Goal: Book appointment/travel/reservation

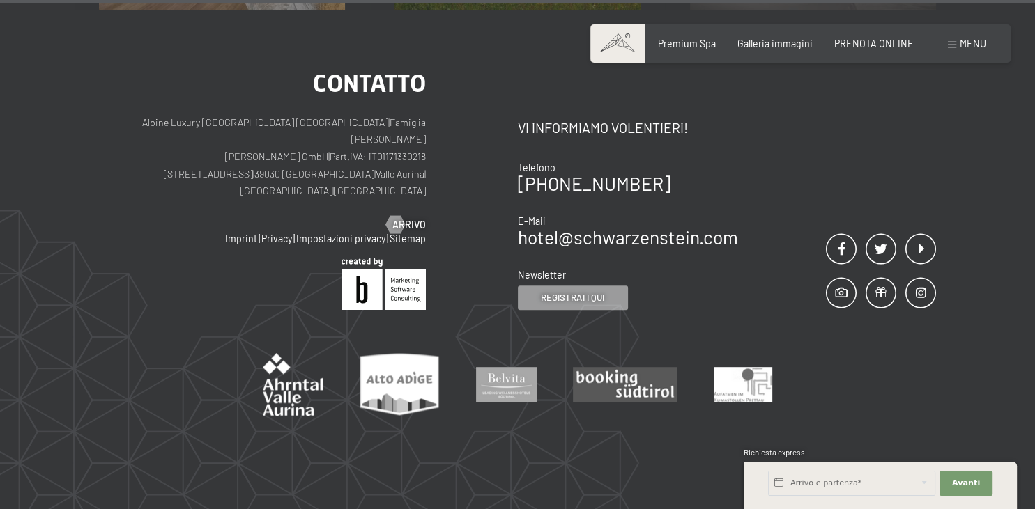
scroll to position [5851, 0]
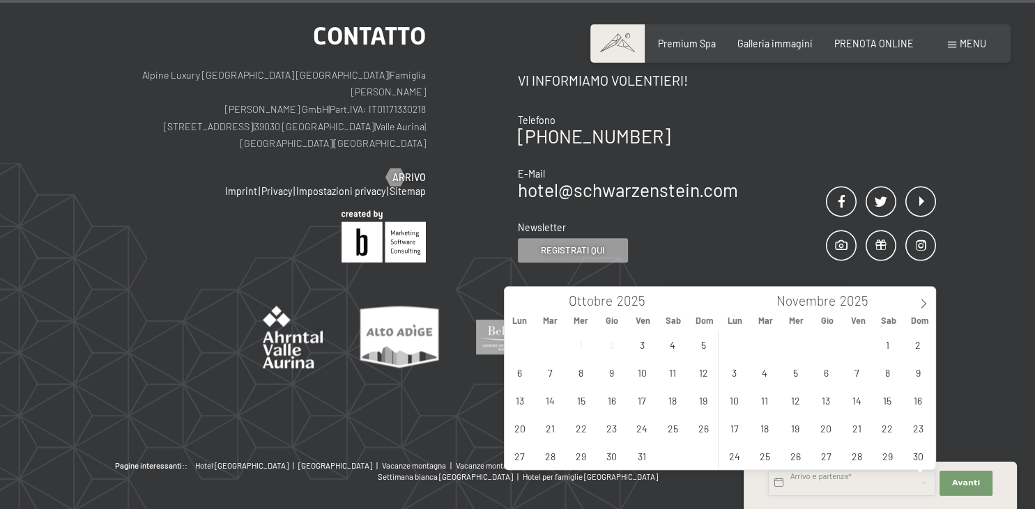
click at [895, 484] on input "text" at bounding box center [851, 483] width 167 height 25
click at [921, 300] on icon at bounding box center [923, 304] width 10 height 10
type input "2026"
click at [921, 300] on icon at bounding box center [923, 304] width 10 height 10
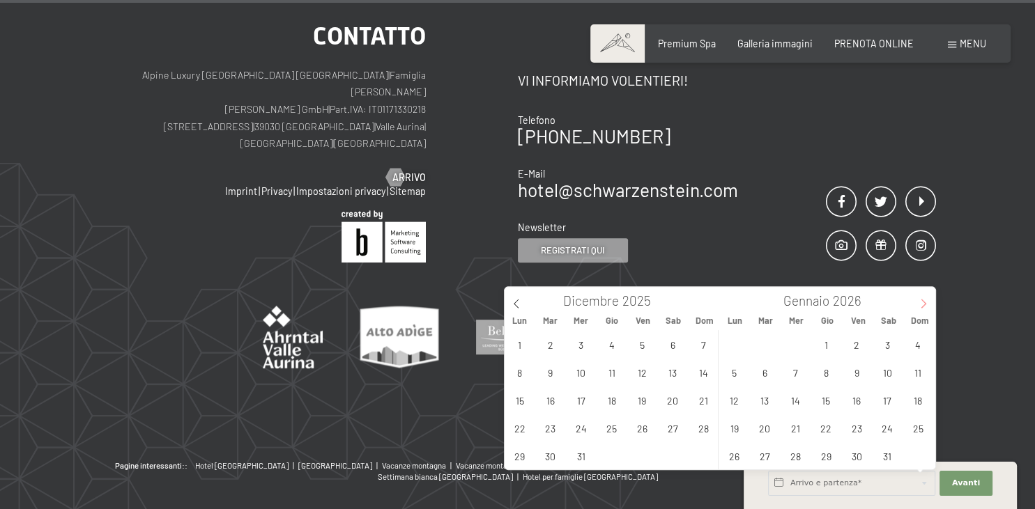
type input "2026"
click at [921, 300] on icon at bounding box center [923, 304] width 10 height 10
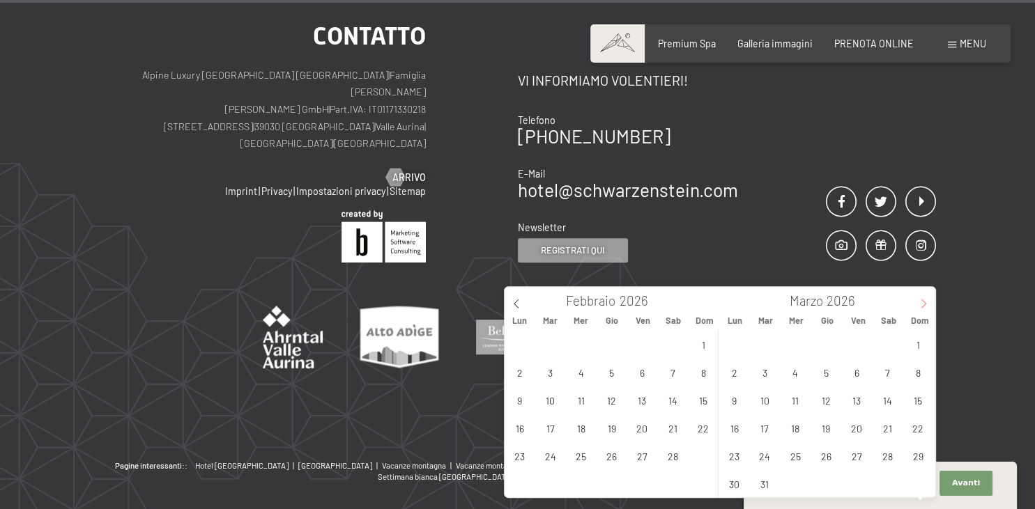
click at [921, 300] on icon at bounding box center [923, 304] width 10 height 10
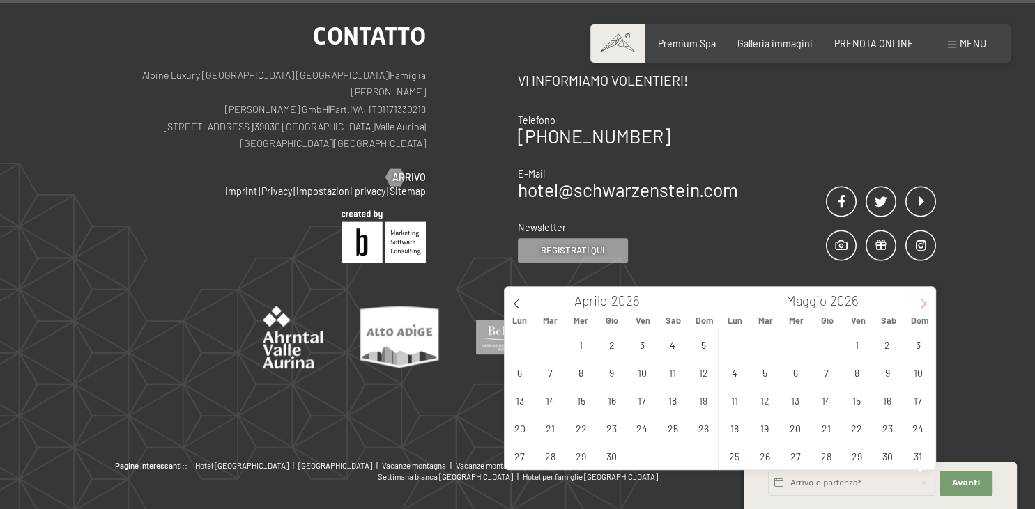
click at [921, 300] on icon at bounding box center [923, 304] width 10 height 10
click at [824, 401] on span "18" at bounding box center [825, 400] width 27 height 27
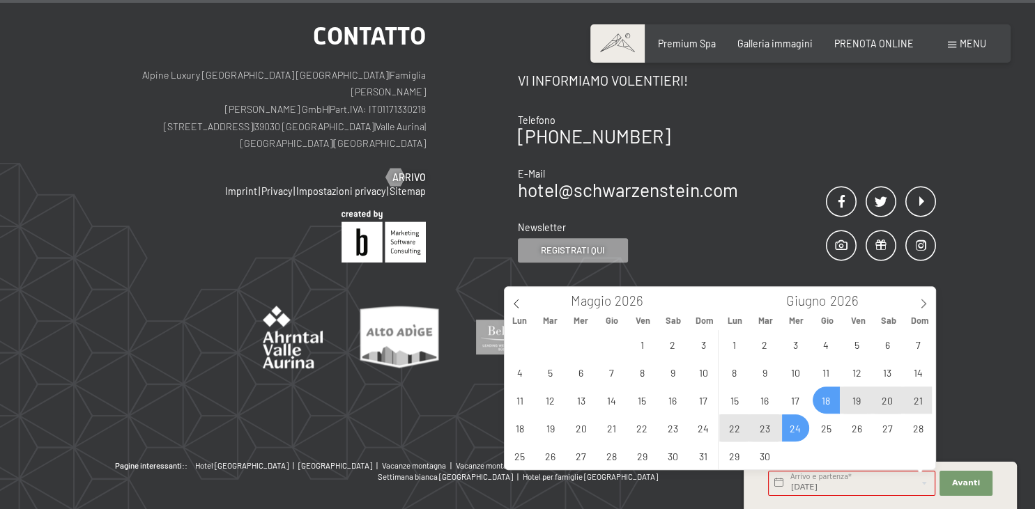
click at [794, 428] on span "24" at bounding box center [795, 428] width 27 height 27
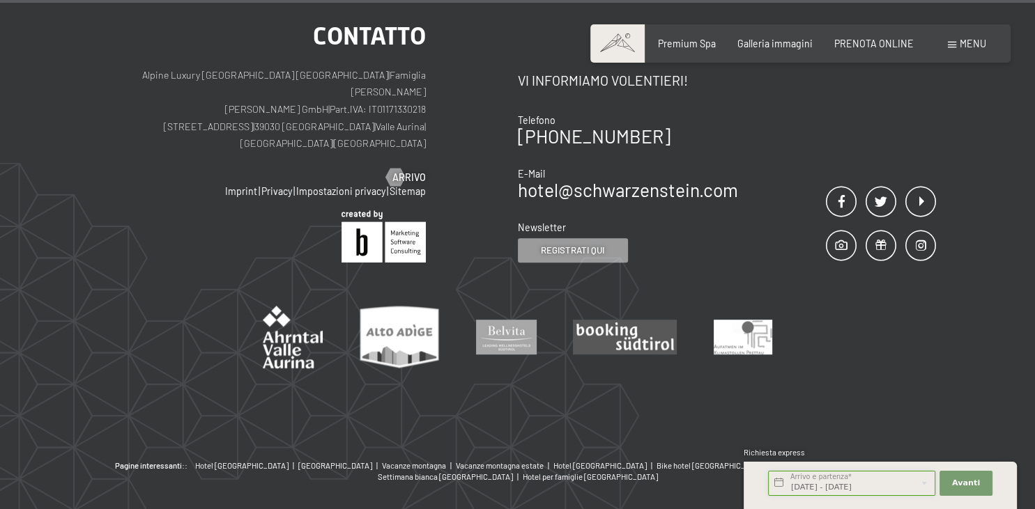
click at [888, 479] on input "[DATE] - [DATE]" at bounding box center [851, 483] width 167 height 25
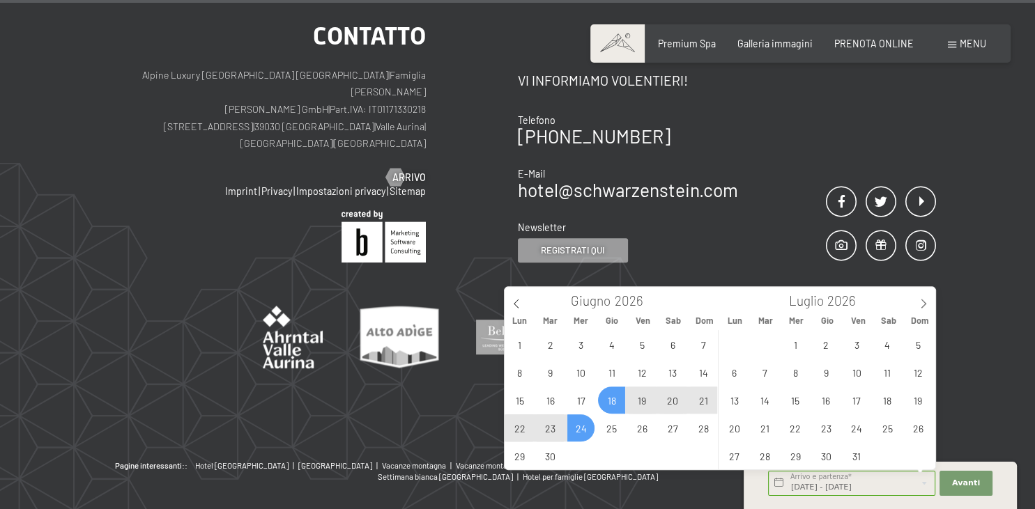
click at [554, 426] on span "23" at bounding box center [549, 428] width 27 height 27
click at [602, 405] on span "18" at bounding box center [611, 400] width 27 height 27
type input "[DATE] - [DATE]"
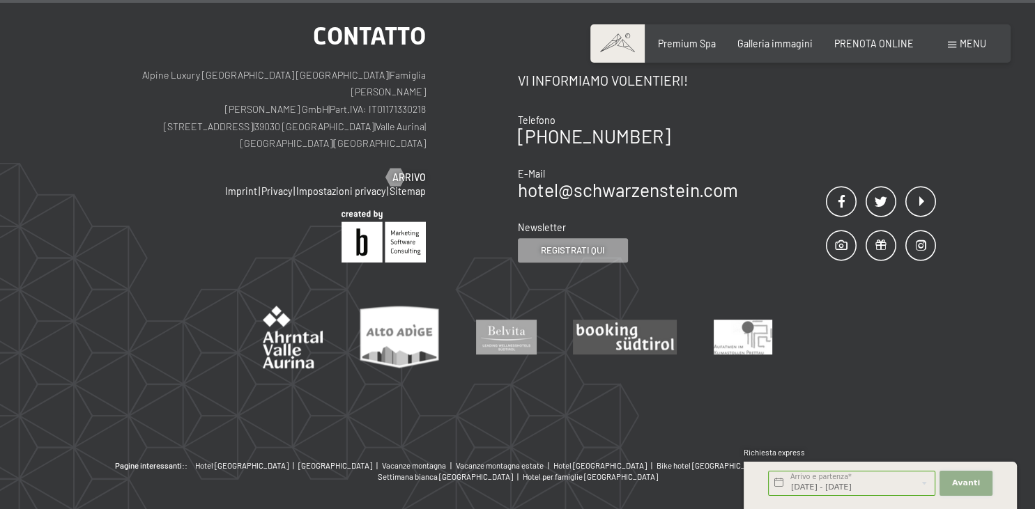
click at [975, 479] on span "Avanti" at bounding box center [966, 483] width 28 height 11
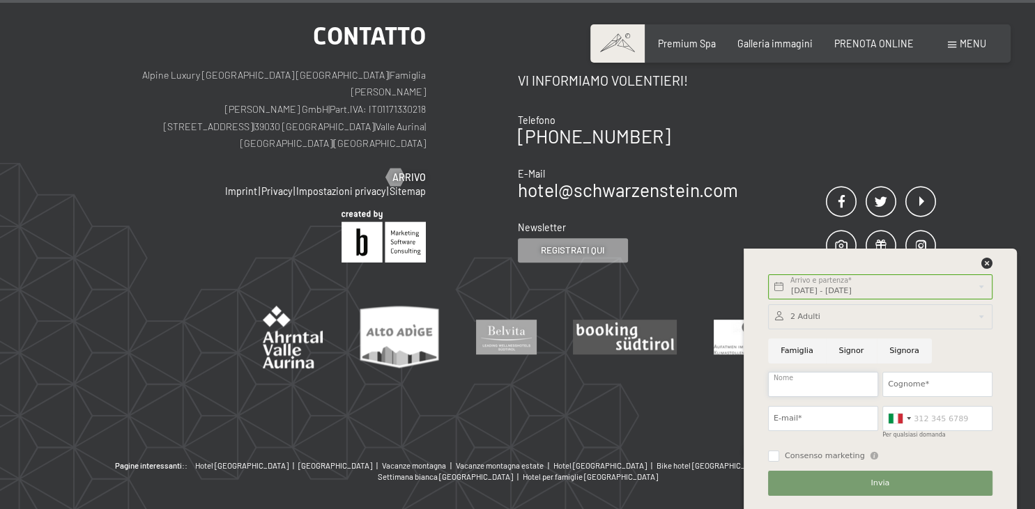
click at [812, 378] on input "Nome" at bounding box center [823, 384] width 110 height 25
type input "[PERSON_NAME]"
type input "gandellini"
click at [809, 418] on input "E-mail*" at bounding box center [823, 418] width 110 height 25
type input "[EMAIL_ADDRESS][DOMAIN_NAME]"
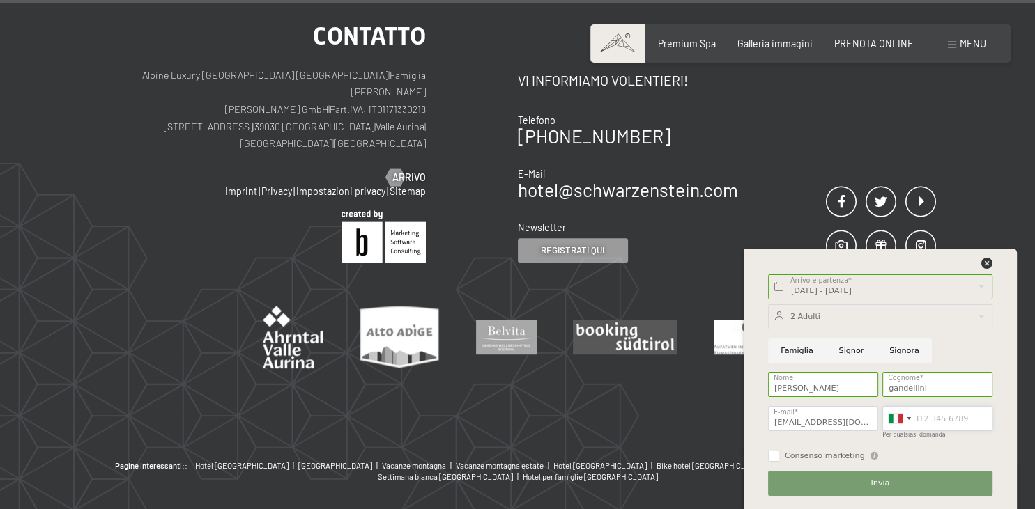
click at [924, 413] on input "Per qualsiasi domanda" at bounding box center [937, 418] width 110 height 25
type input "3387699675"
click at [880, 488] on span "Invia" at bounding box center [879, 483] width 19 height 11
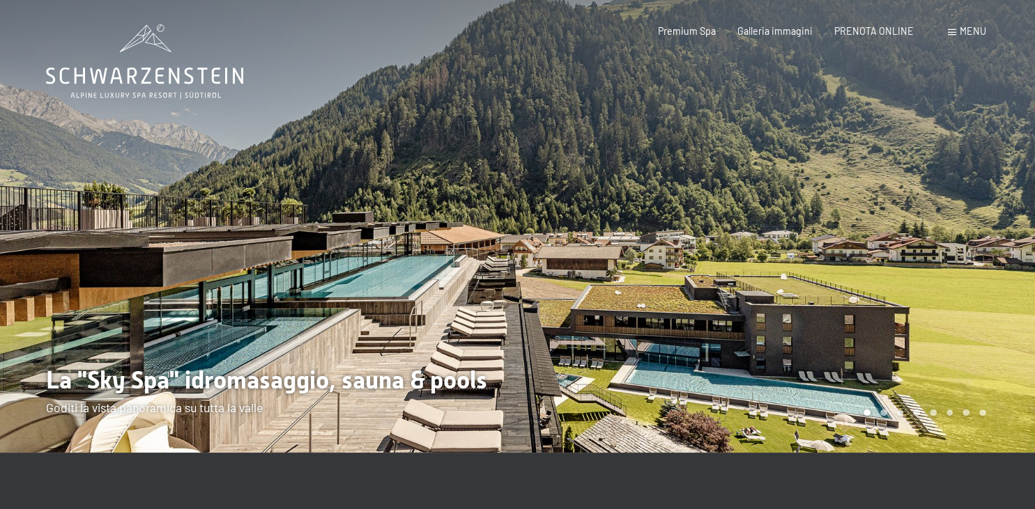
click at [963, 35] on span "Menu" at bounding box center [972, 31] width 26 height 12
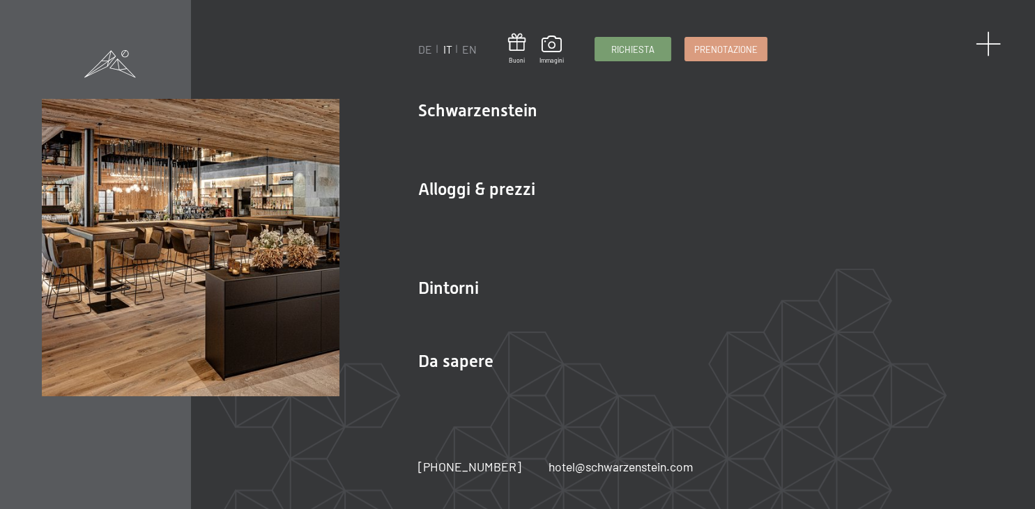
click at [991, 40] on span at bounding box center [988, 44] width 26 height 26
